Goal: Transaction & Acquisition: Purchase product/service

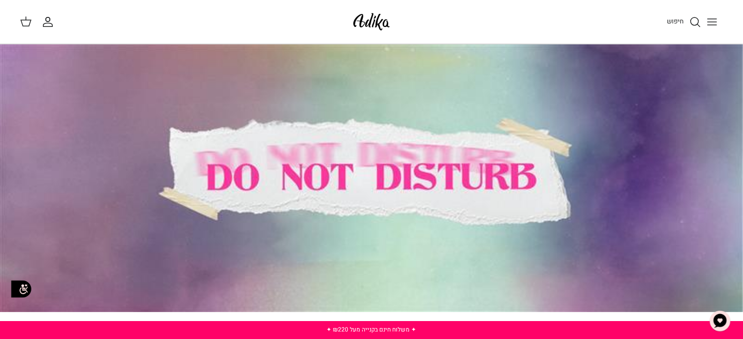
click at [717, 24] on icon "Toggle menu" at bounding box center [712, 22] width 12 height 12
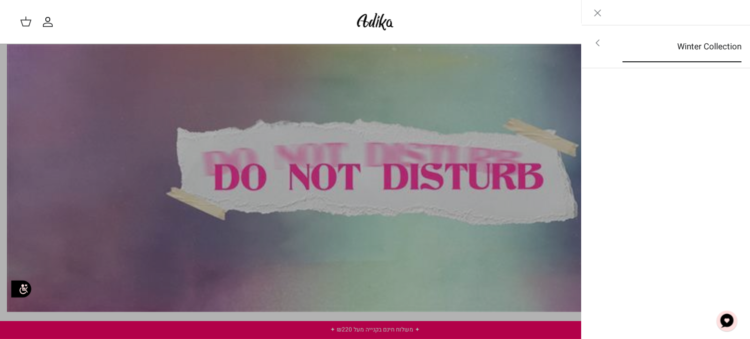
click at [625, 51] on link "Winter Collection" at bounding box center [682, 46] width 137 height 31
click at [691, 45] on link "לכל הפריטים" at bounding box center [666, 43] width 159 height 25
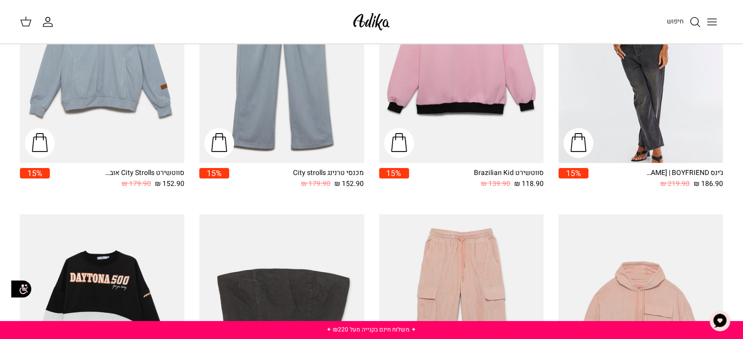
scroll to position [206, 0]
